Goal: Transaction & Acquisition: Subscribe to service/newsletter

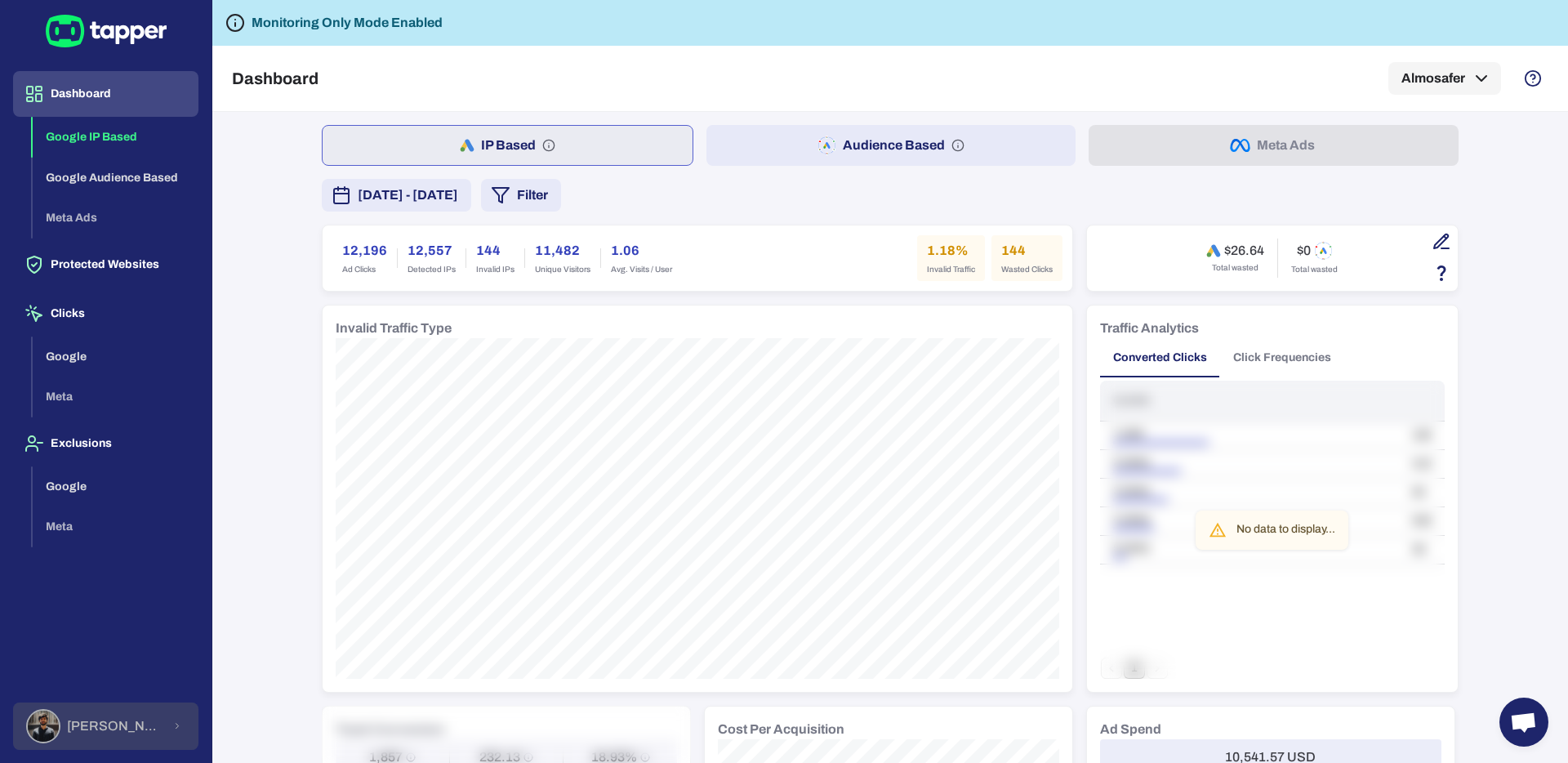
click at [123, 722] on span "[PERSON_NAME]" at bounding box center [114, 726] width 96 height 16
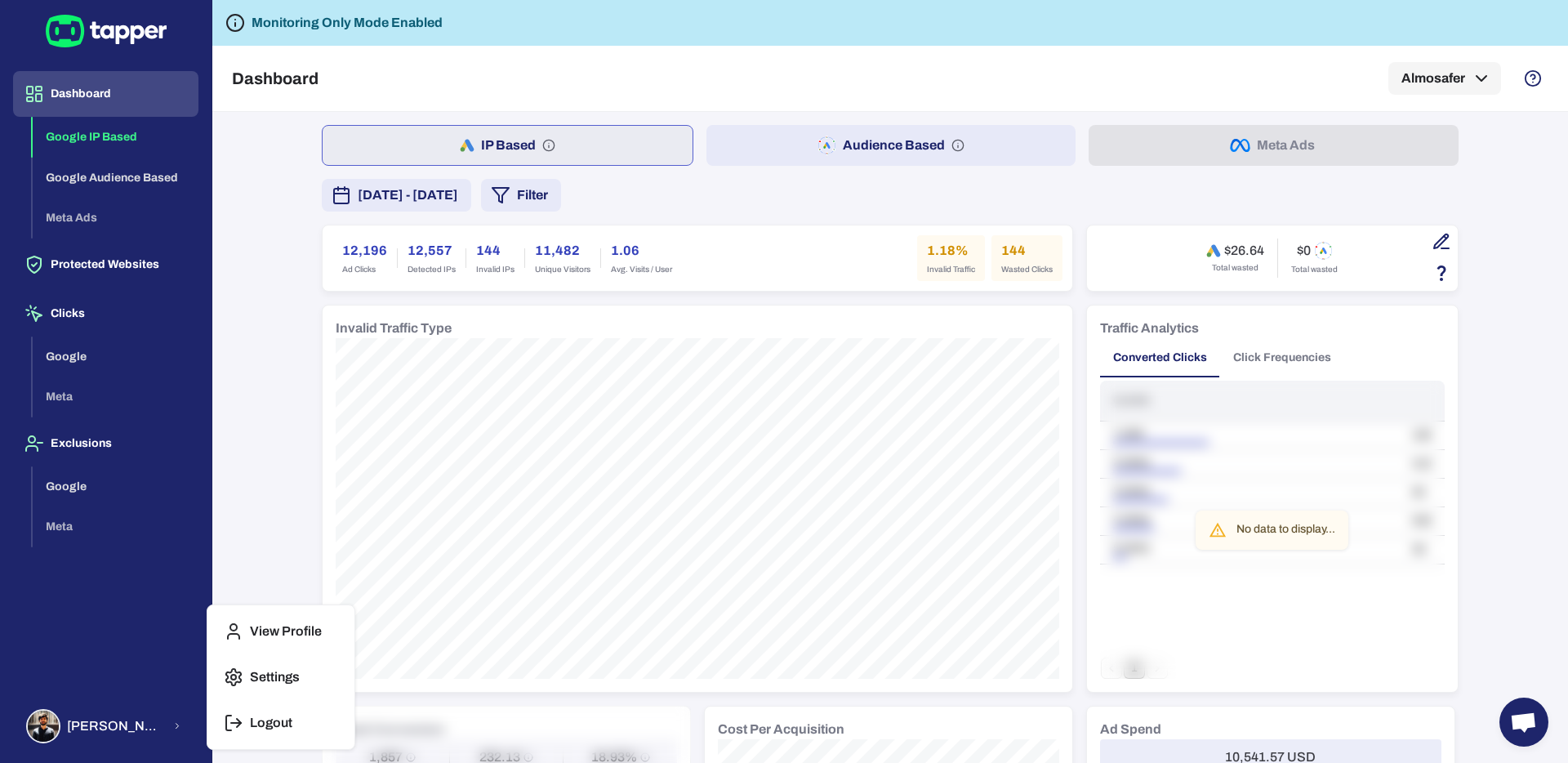
click at [295, 669] on p "Settings" at bounding box center [274, 677] width 49 height 16
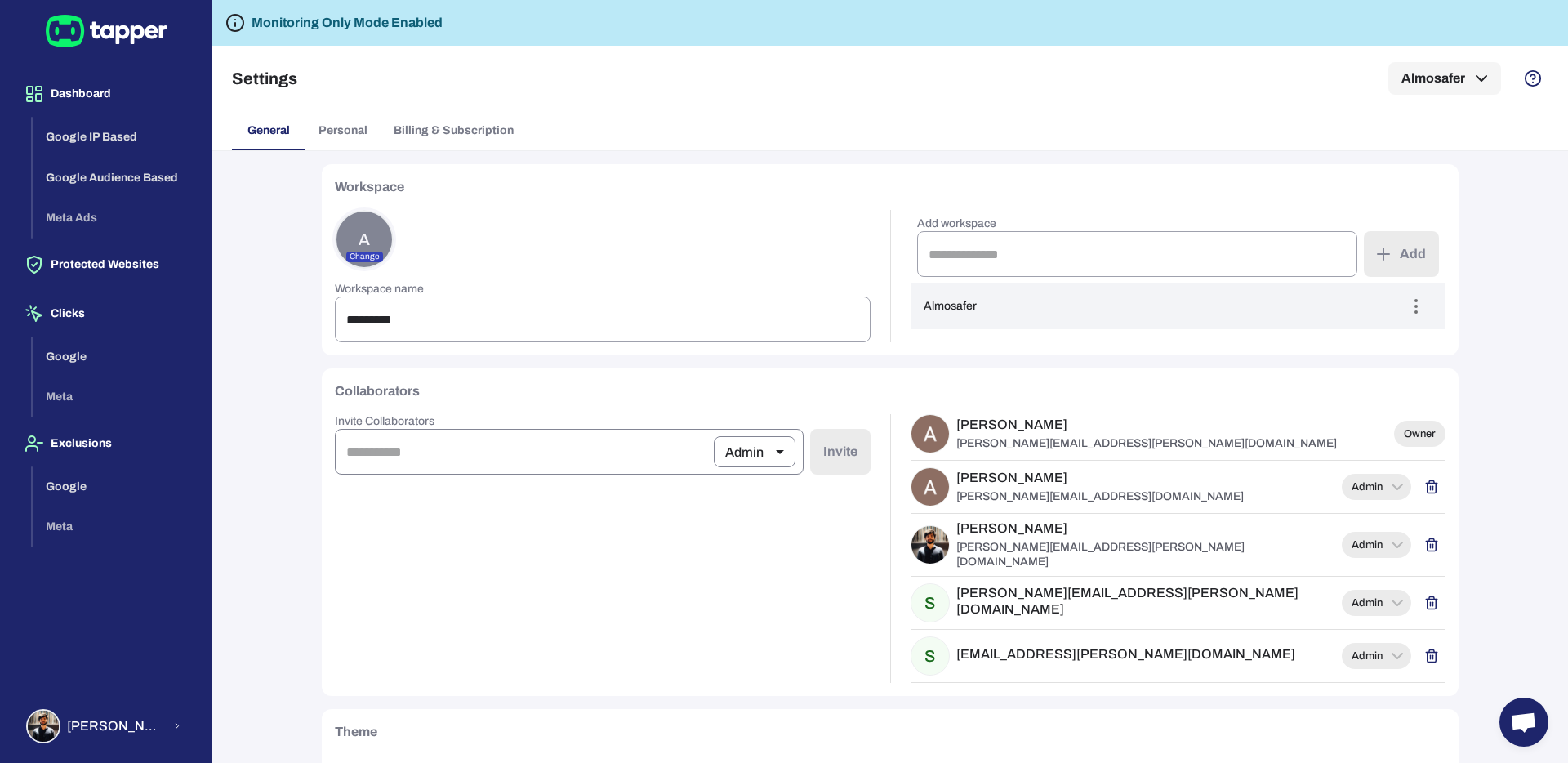
scroll to position [43, 0]
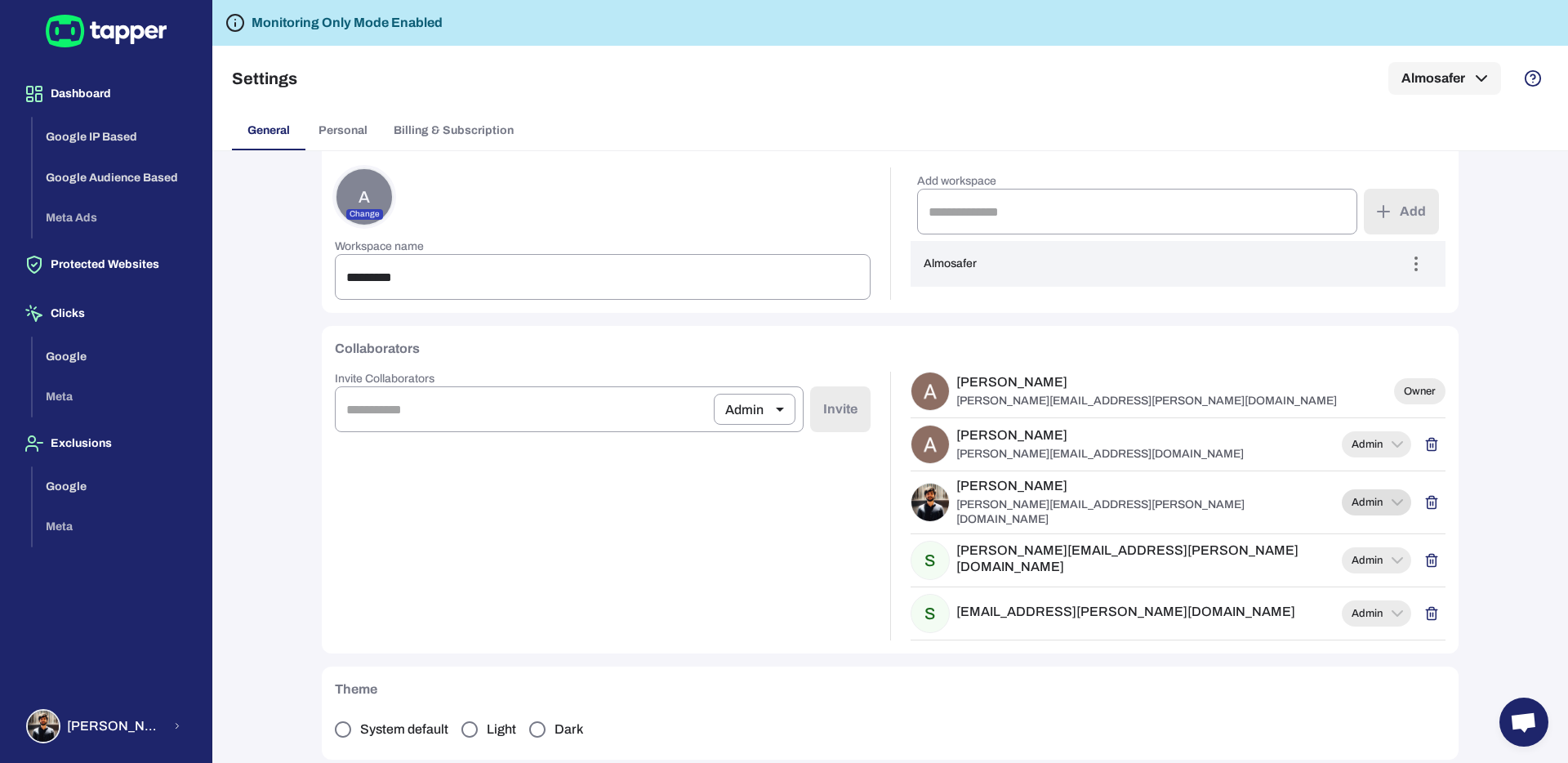
click at [1375, 497] on span "Admin" at bounding box center [1367, 502] width 50 height 13
click at [1335, 385] on div at bounding box center [784, 382] width 1568 height 763
click at [986, 207] on input "text" at bounding box center [1137, 211] width 441 height 46
click at [651, 211] on div "A Change" at bounding box center [602, 197] width 535 height 59
click at [325, 109] on div "Settings Almosafer" at bounding box center [890, 77] width 1316 height 65
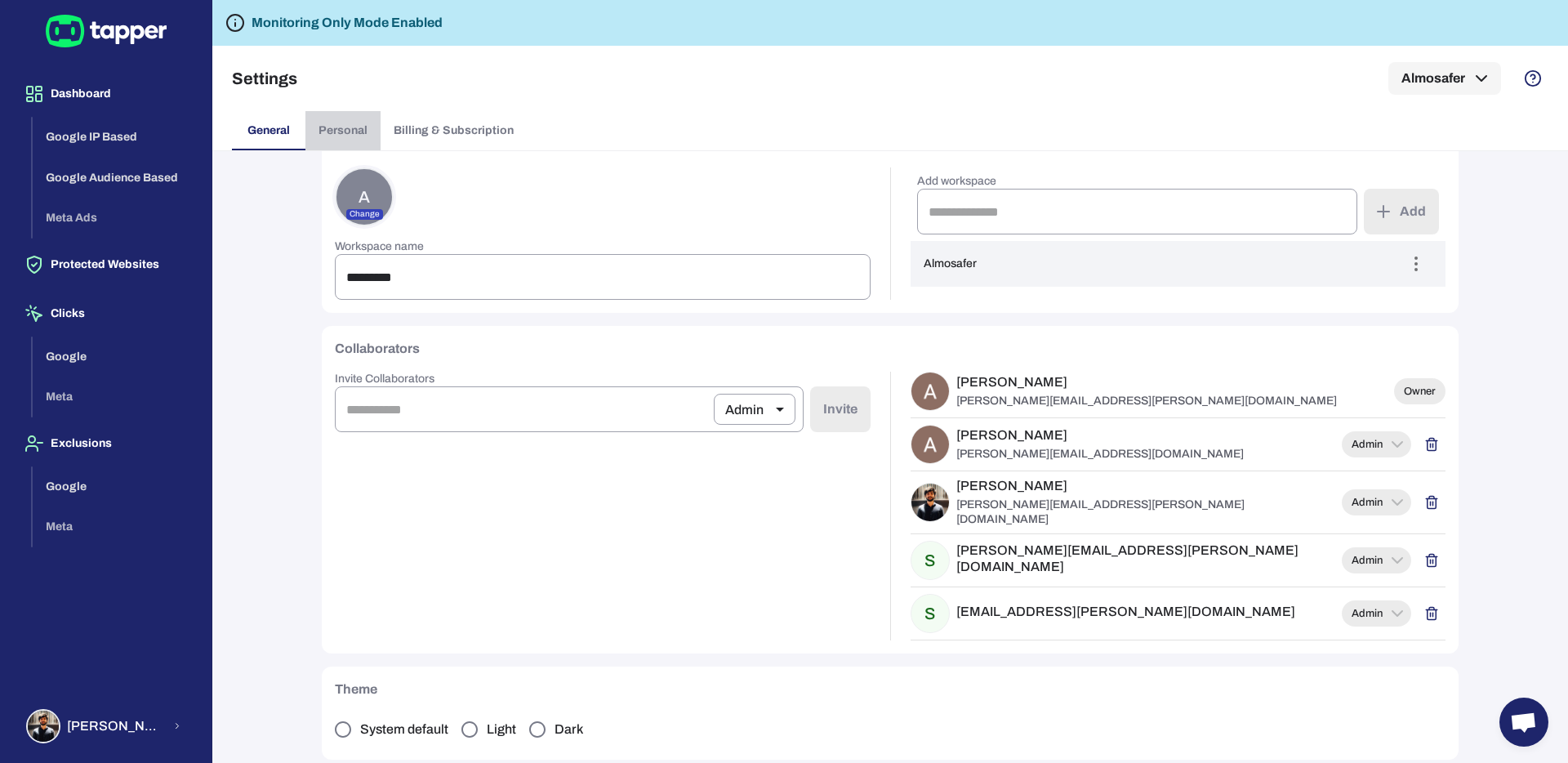
click at [350, 122] on button "Personal" at bounding box center [344, 131] width 75 height 39
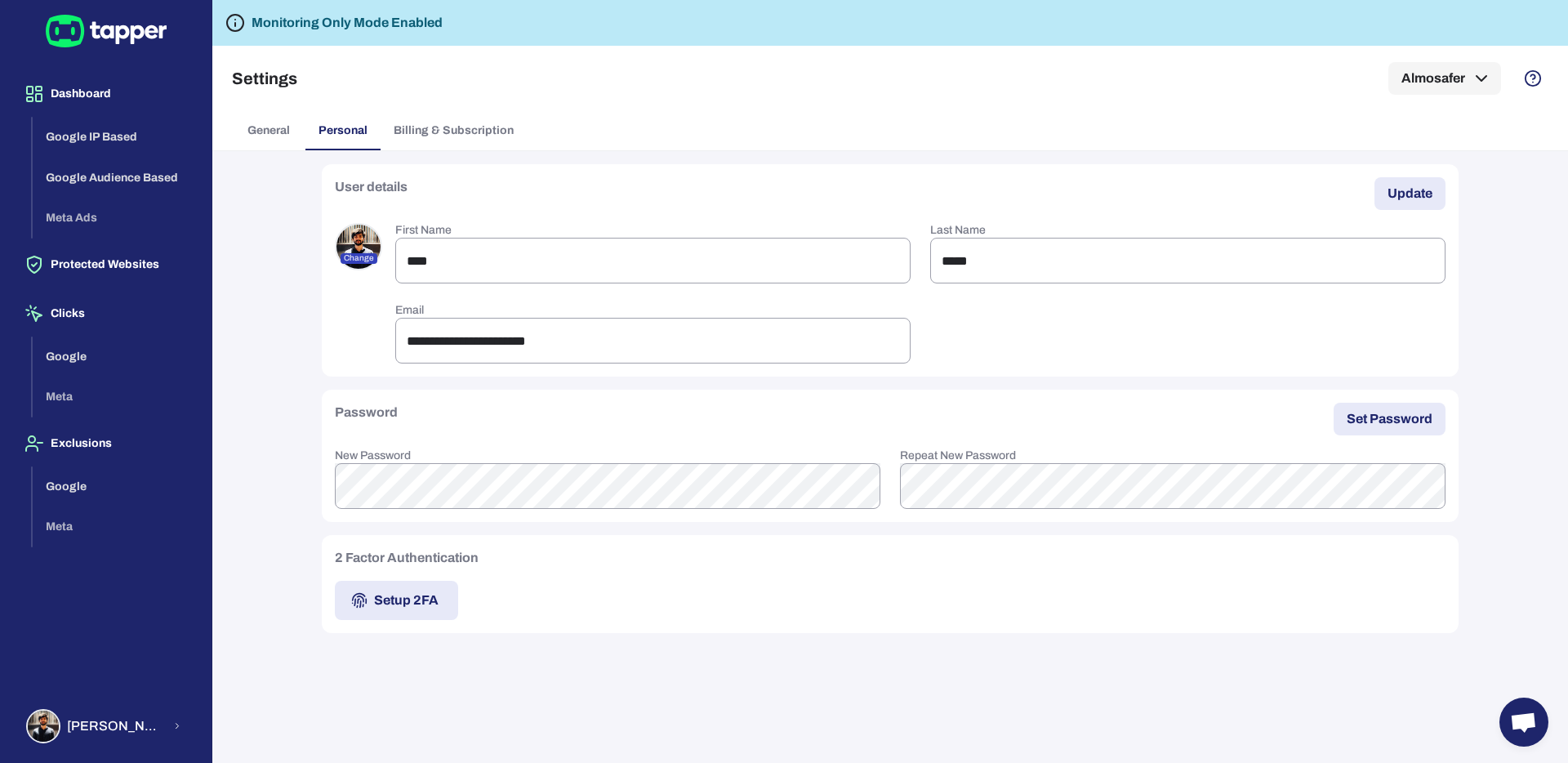
click at [437, 122] on button "Billing & Subscription" at bounding box center [453, 131] width 146 height 39
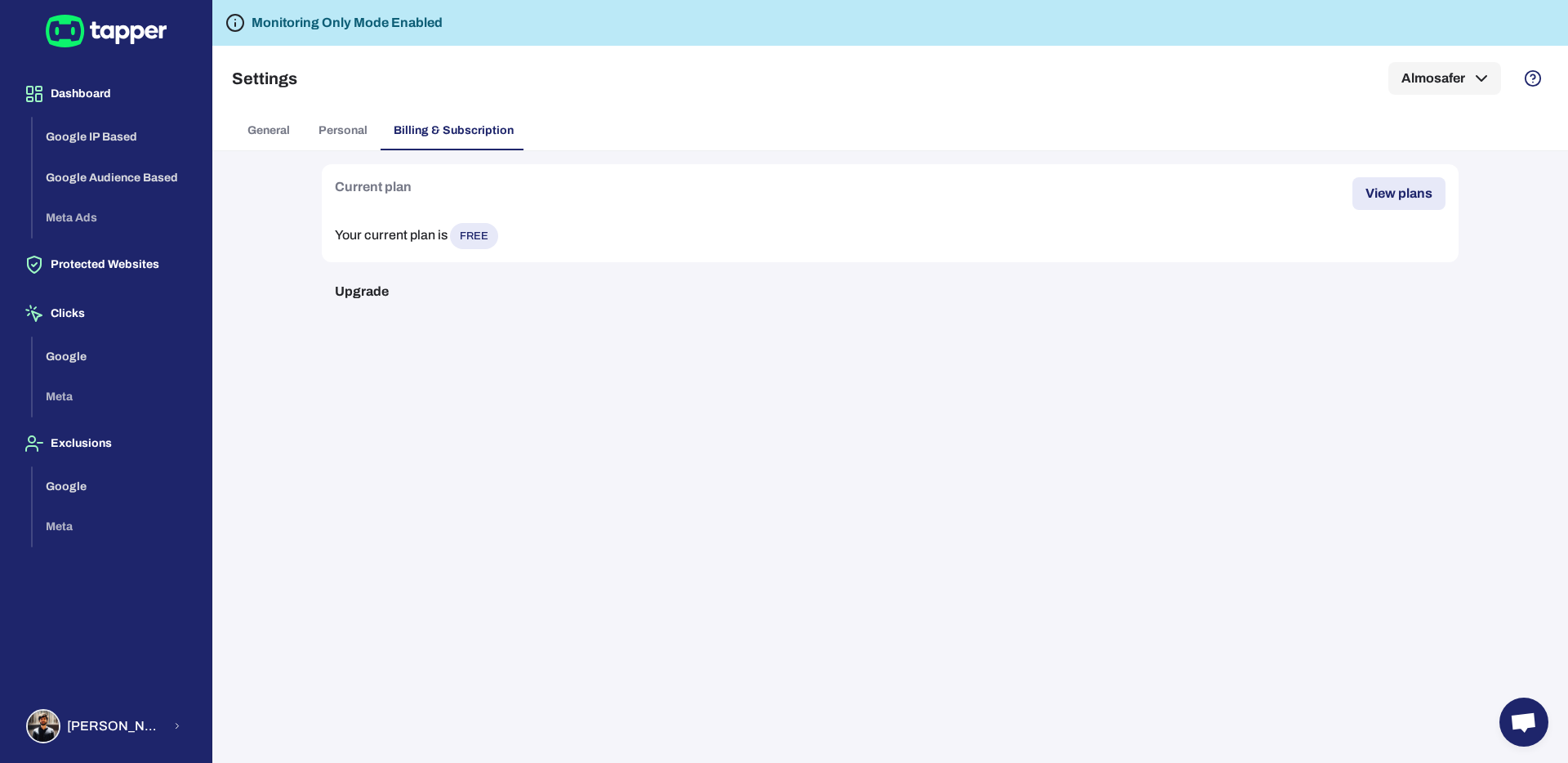
click at [1393, 205] on button "View plans" at bounding box center [1399, 194] width 93 height 33
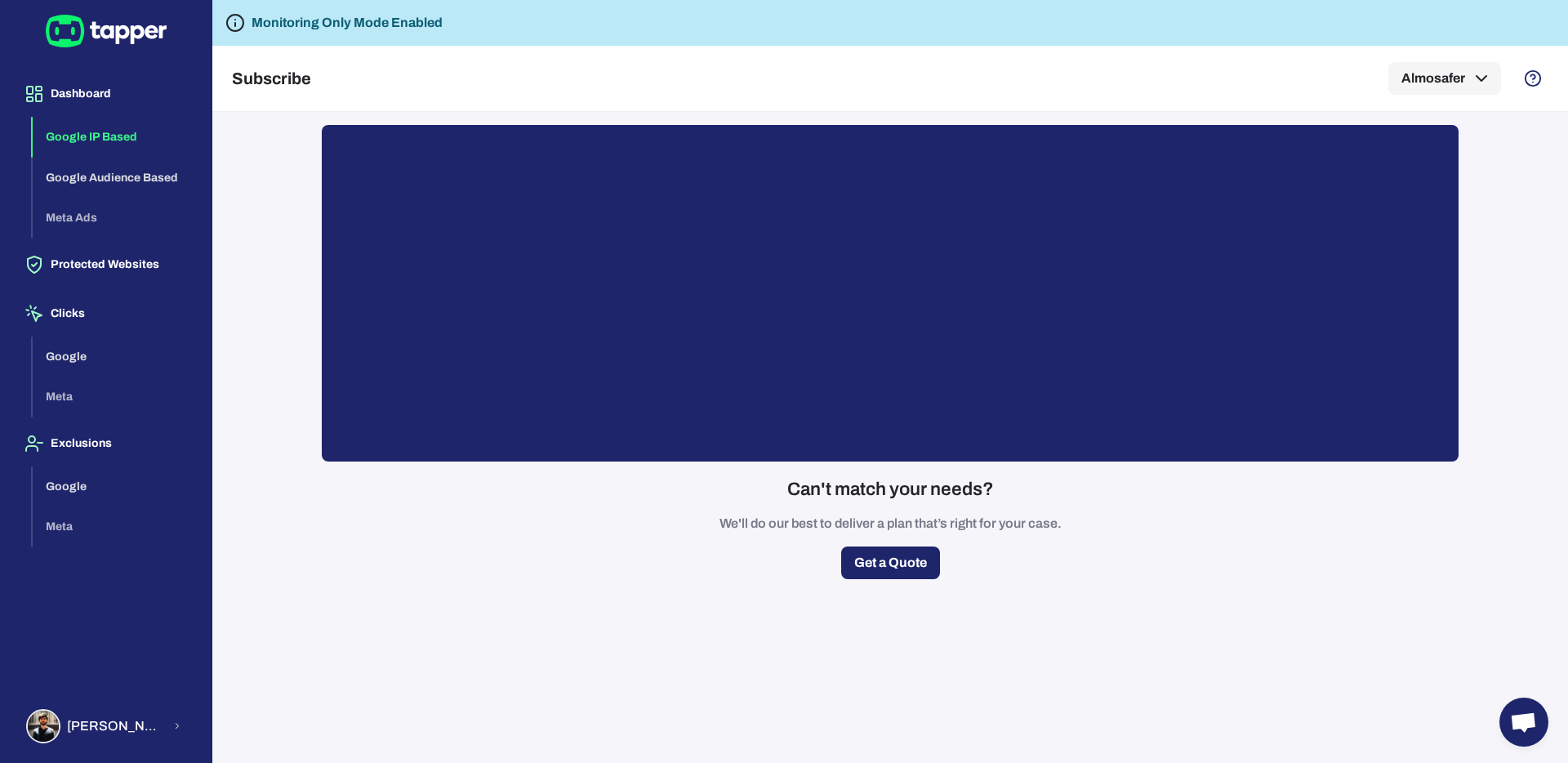
click at [91, 133] on button "Google IP Based" at bounding box center [115, 137] width 166 height 41
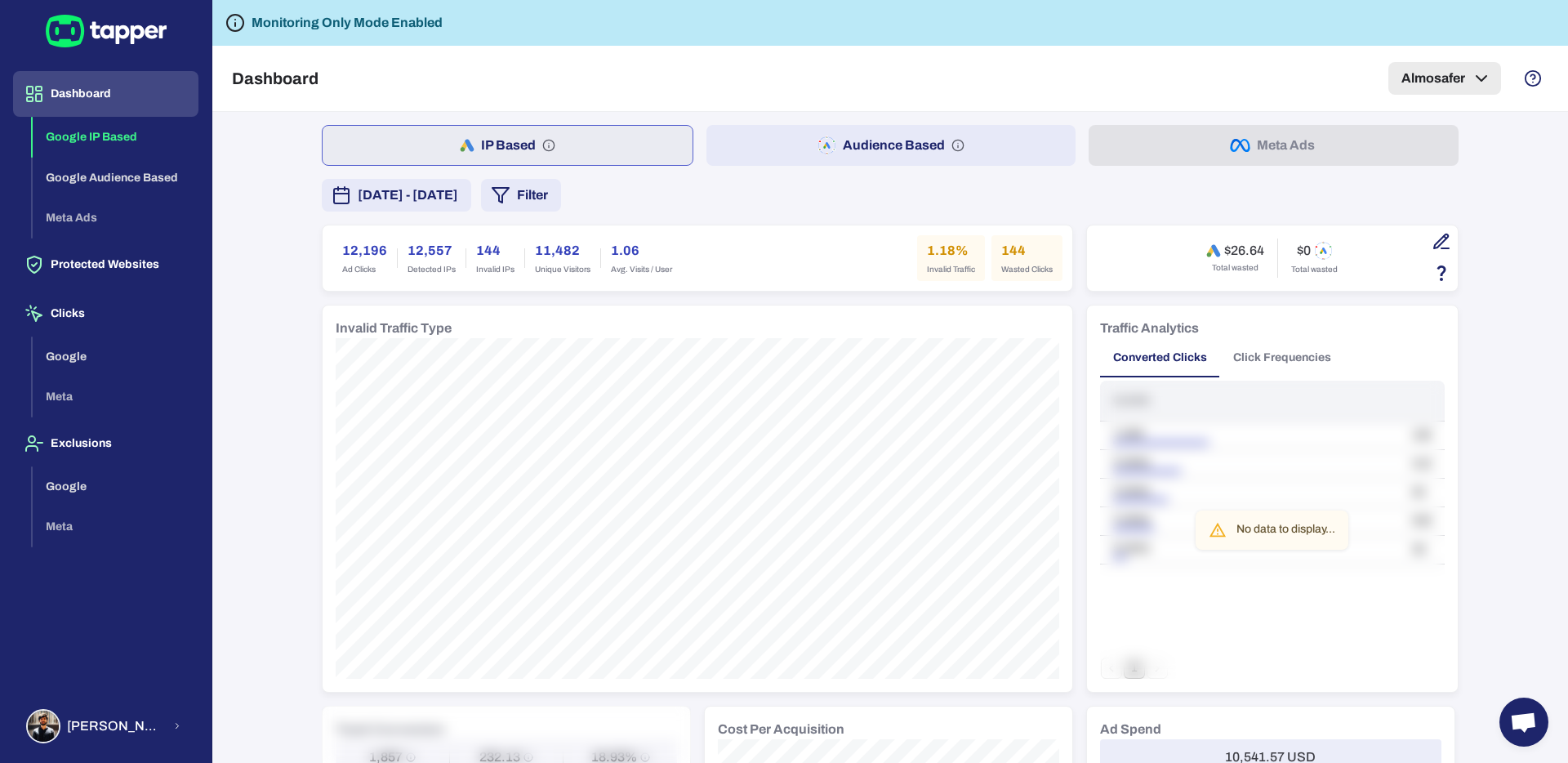
click at [1461, 76] on button "Almosafer" at bounding box center [1444, 78] width 112 height 33
click at [629, 33] on div at bounding box center [784, 382] width 1568 height 763
